Goal: Navigation & Orientation: Go to known website

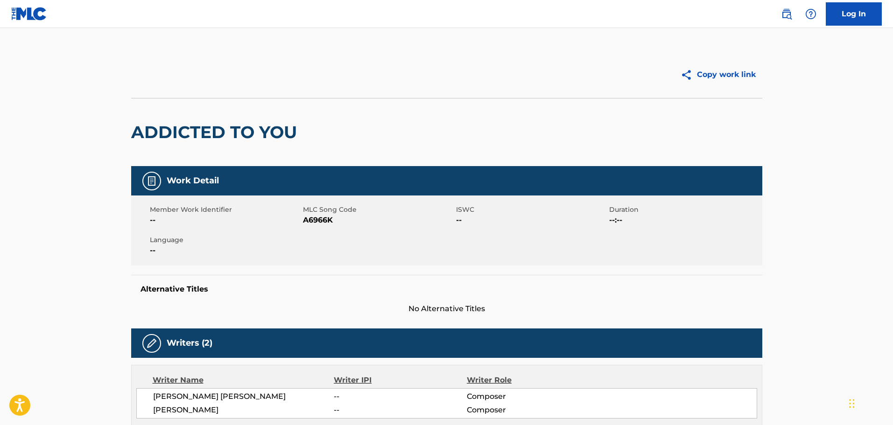
click at [26, 14] on img at bounding box center [29, 14] width 36 height 14
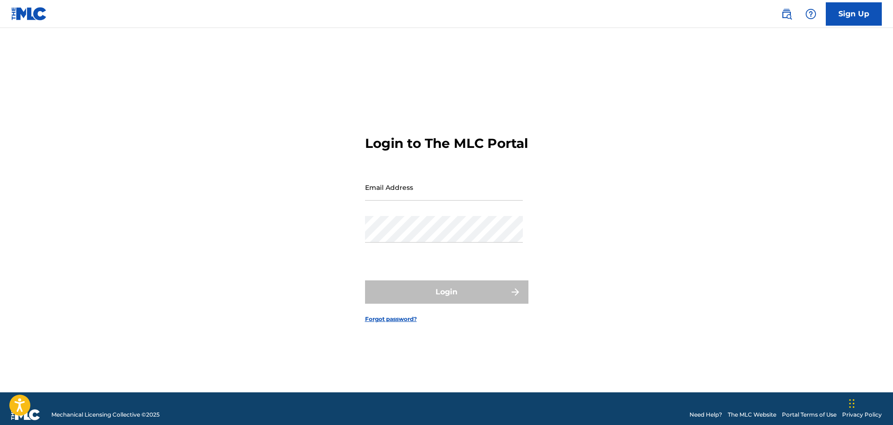
click at [410, 214] on div "Email Address" at bounding box center [444, 195] width 158 height 42
click at [418, 201] on input "Email Address" at bounding box center [444, 187] width 158 height 27
click at [479, 135] on h3 "Login to The MLC Portal" at bounding box center [446, 143] width 163 height 16
